Goal: Task Accomplishment & Management: Manage account settings

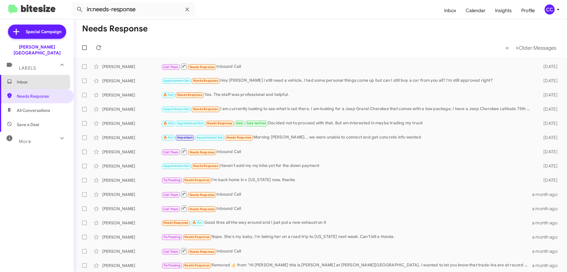
click at [19, 79] on span "Inbox" at bounding box center [42, 82] width 50 height 6
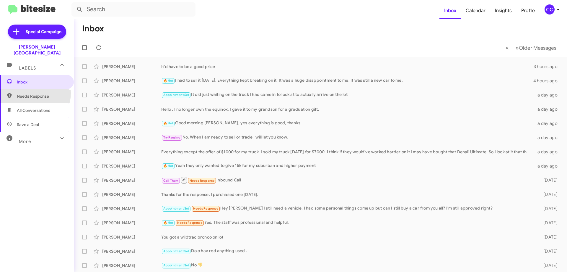
click at [31, 89] on span "Needs Response" at bounding box center [37, 96] width 74 height 14
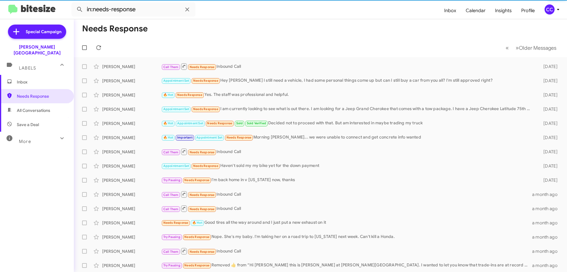
click at [30, 107] on span "All Conversations" at bounding box center [33, 110] width 33 height 6
type input "in:all-conversations"
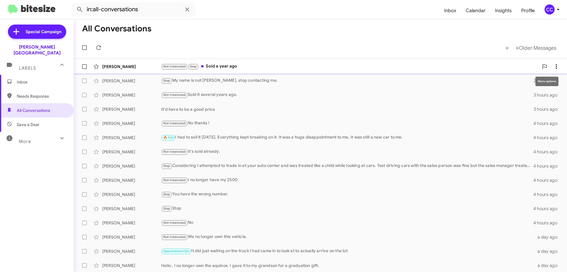
click at [556, 66] on icon at bounding box center [556, 66] width 1 height 5
click at [518, 83] on span "Mark as read" at bounding box center [505, 82] width 25 height 14
click at [24, 79] on span "Inbox" at bounding box center [42, 82] width 50 height 6
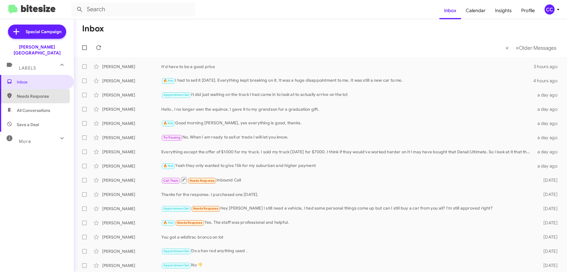
click at [25, 93] on span "Needs Response" at bounding box center [42, 96] width 50 height 6
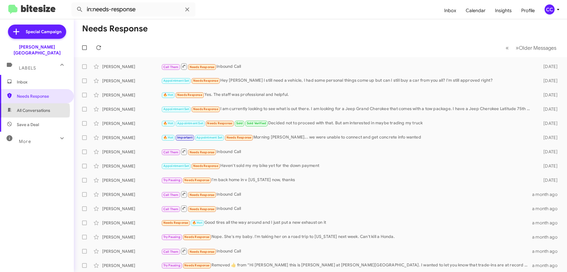
click at [27, 107] on span "All Conversations" at bounding box center [33, 110] width 33 height 6
type input "in:all-conversations"
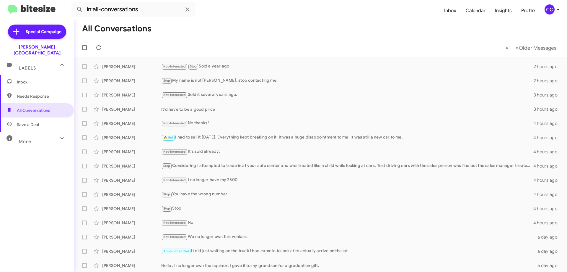
click at [29, 79] on span "Inbox" at bounding box center [42, 82] width 50 height 6
